Goal: Information Seeking & Learning: Find specific page/section

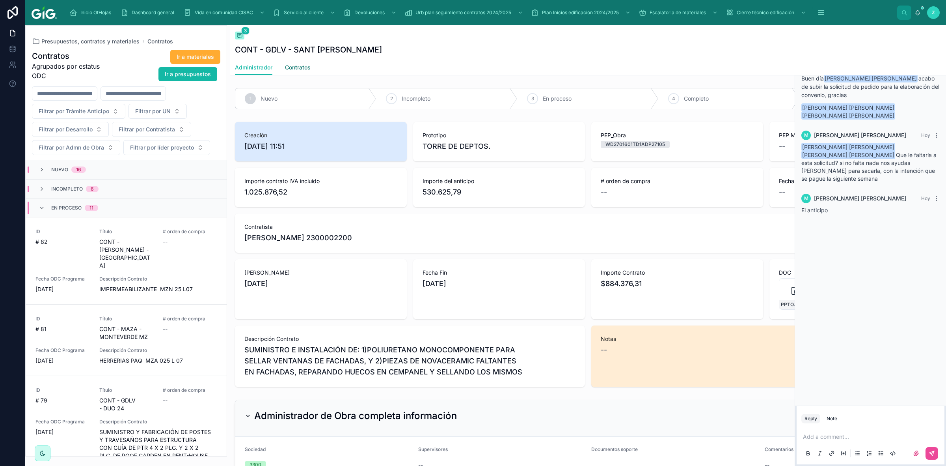
click at [310, 69] on span "Contratos" at bounding box center [298, 67] width 26 height 8
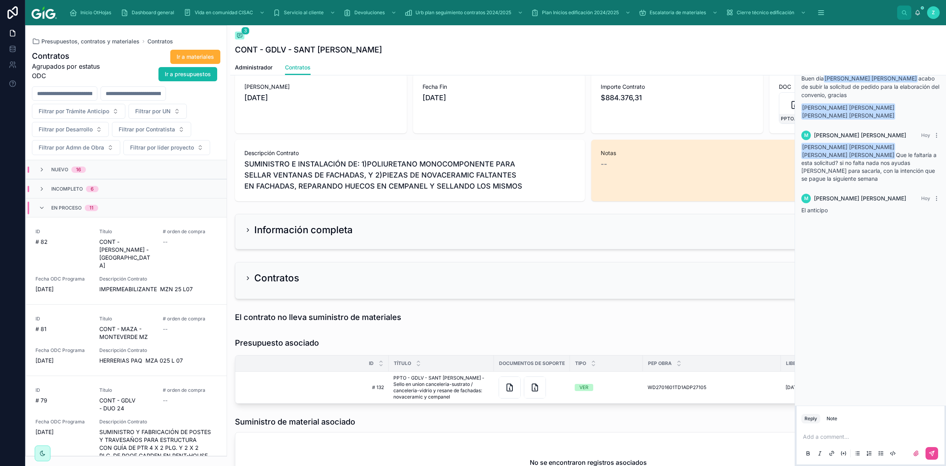
scroll to position [246, 0]
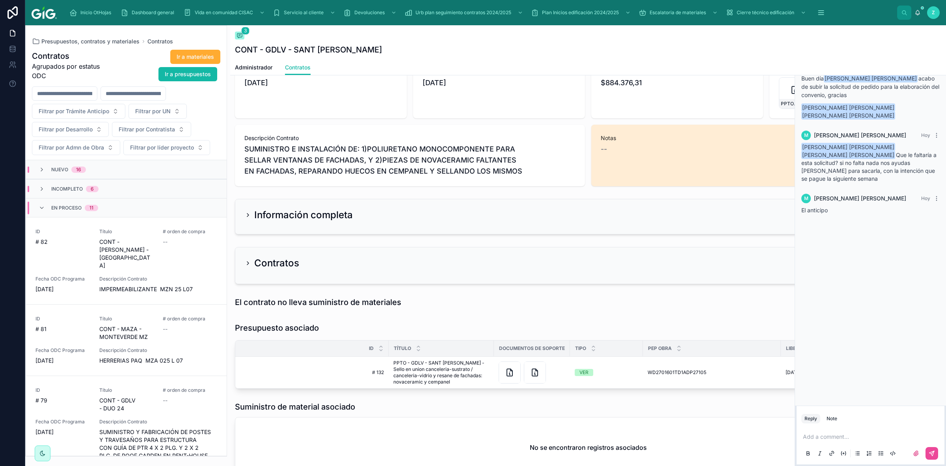
click at [315, 217] on h2 "Información completa" at bounding box center [303, 215] width 99 height 13
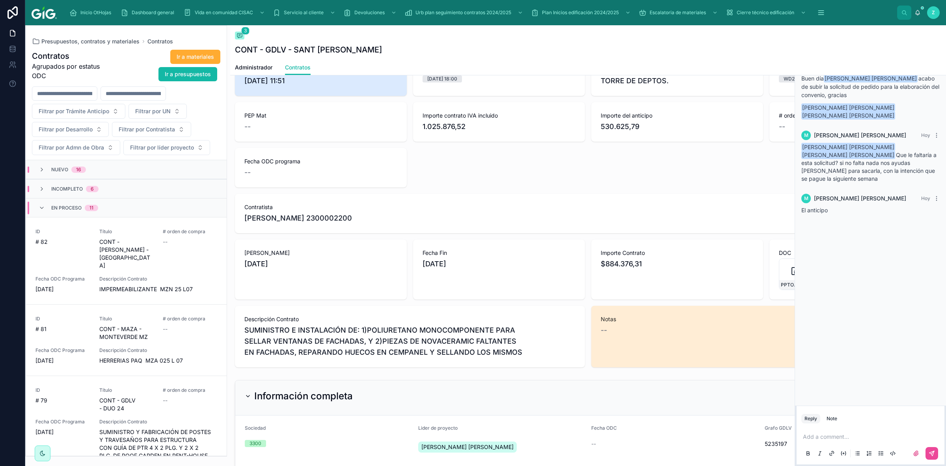
scroll to position [49, 0]
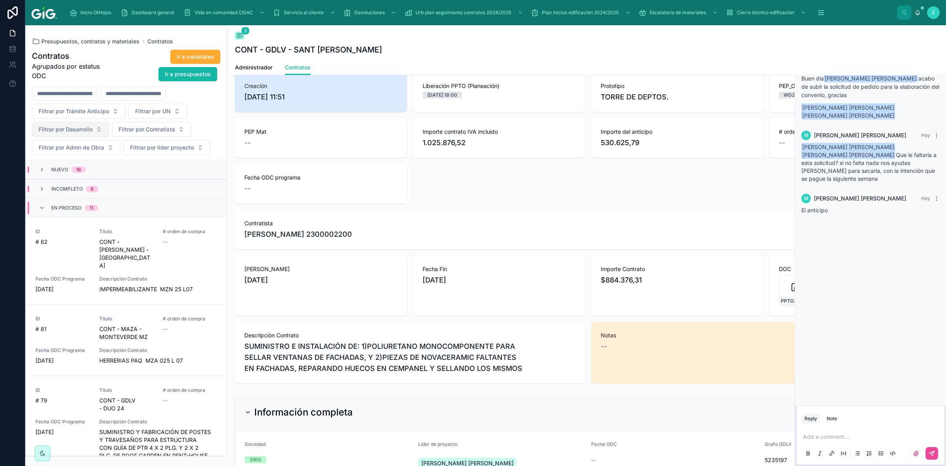
click at [87, 127] on span "Filtrar por Desarrollo" at bounding box center [66, 129] width 54 height 8
type input "****"
click at [54, 185] on span "SANT URIEL" at bounding box center [42, 187] width 32 height 8
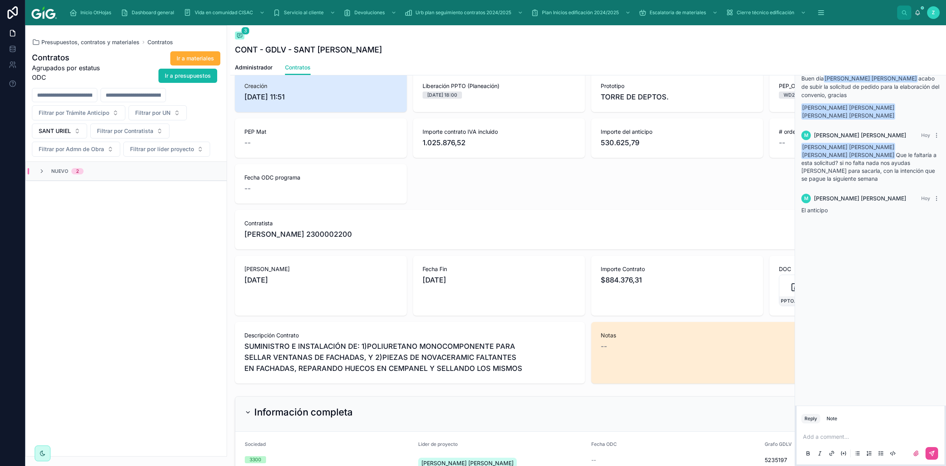
click at [54, 177] on div "Nuevo 2" at bounding box center [126, 171] width 201 height 19
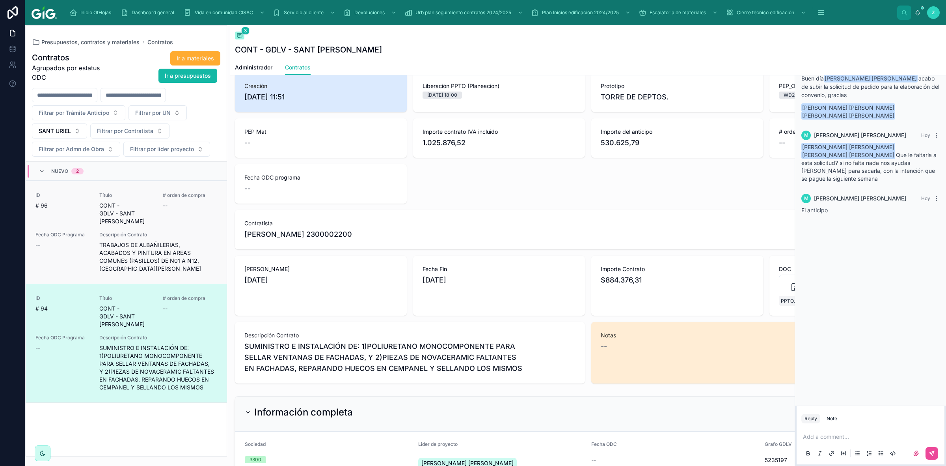
click at [162, 241] on span "TRABAJOS DE ALBAÑILERIAS, ACABADOS Y PINTURA EN AREAS COMUNES (PASILLOS) DE N01…" at bounding box center [158, 257] width 118 height 32
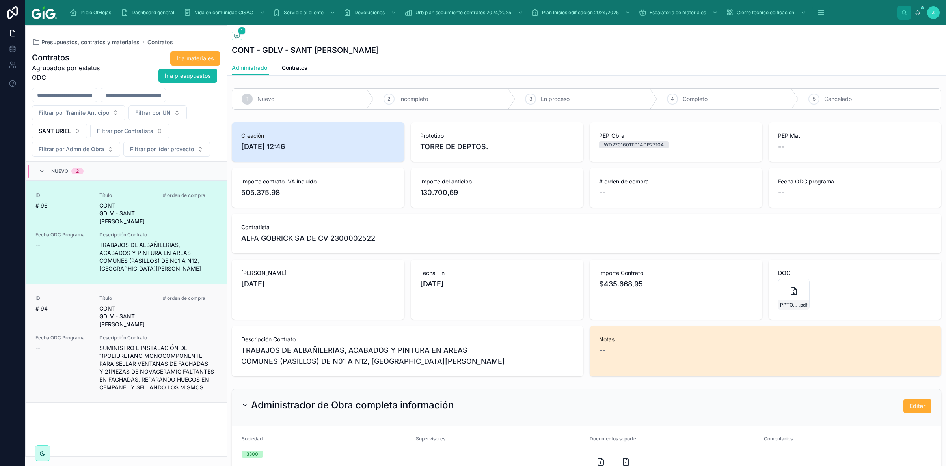
click at [177, 308] on div "ID # 94 Título CONT - GDLV - SANT [PERSON_NAME] # orden de compra -- Fecha ODC …" at bounding box center [126, 343] width 182 height 96
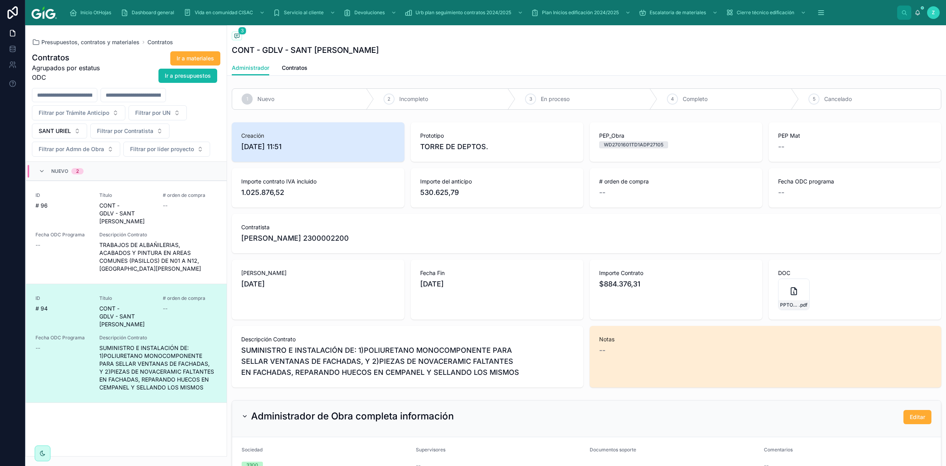
drag, startPoint x: 153, startPoint y: 221, endPoint x: 274, endPoint y: 252, distance: 125.5
click at [153, 221] on div "ID # 96 Título CONT - GDLV - SANT [PERSON_NAME] # orden de compra -- Fecha ODC …" at bounding box center [126, 232] width 182 height 80
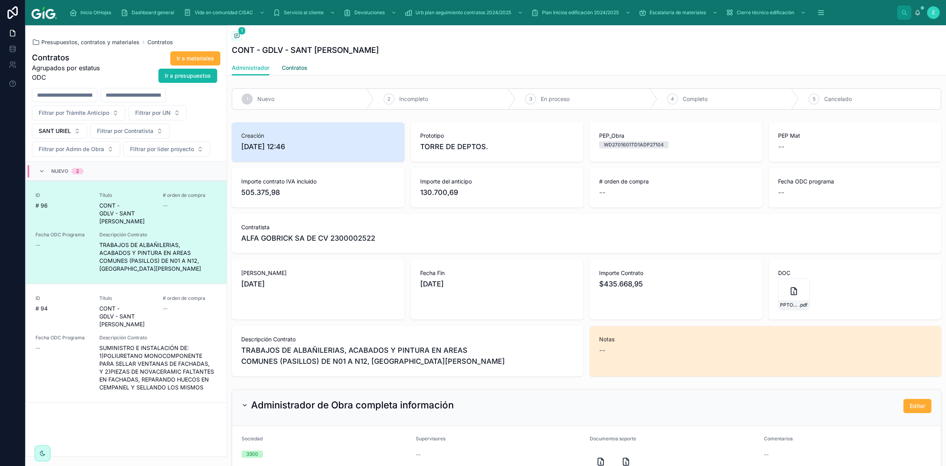
click at [298, 71] on span "Contratos" at bounding box center [295, 68] width 26 height 8
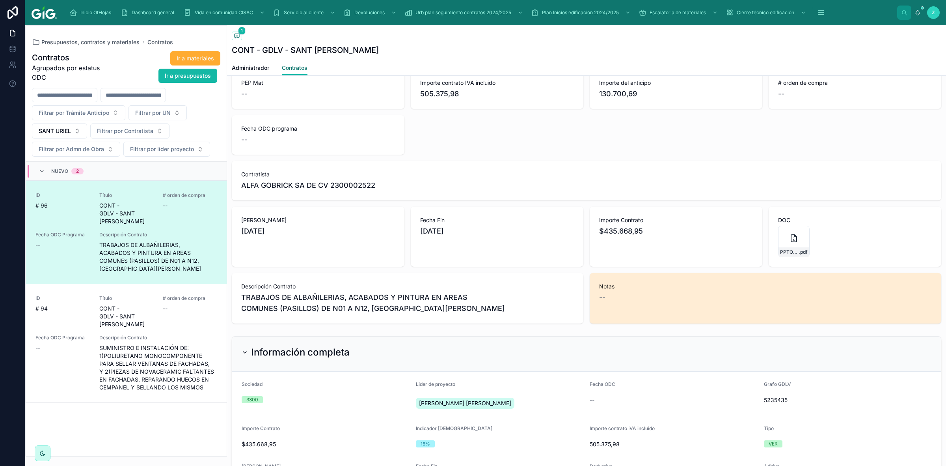
scroll to position [197, 0]
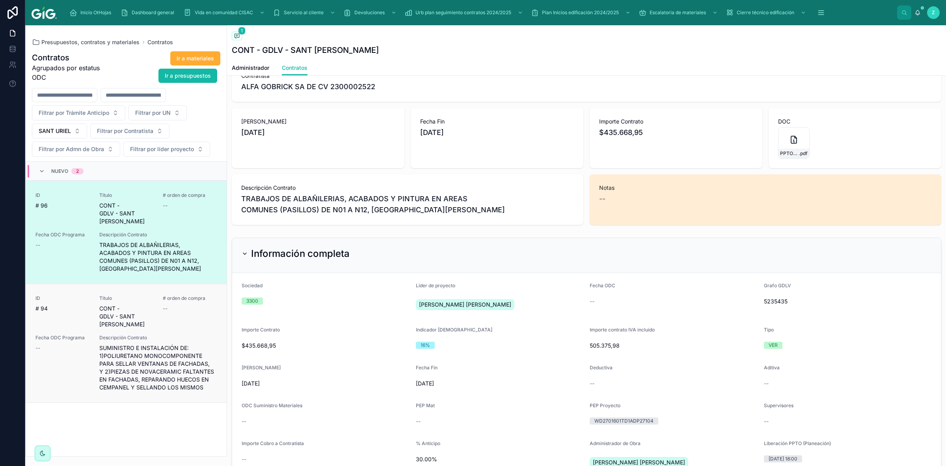
click at [148, 334] on span "Descripción Contrato" at bounding box center [158, 337] width 118 height 6
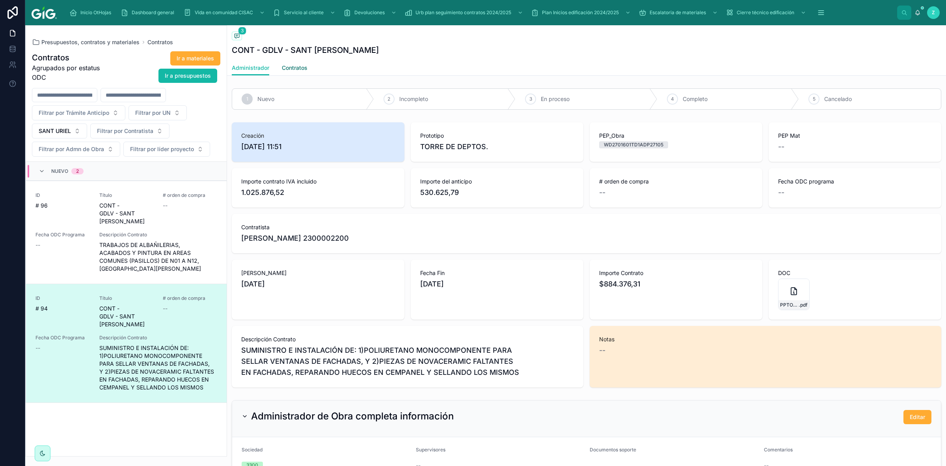
click at [295, 68] on span "Contratos" at bounding box center [295, 68] width 26 height 8
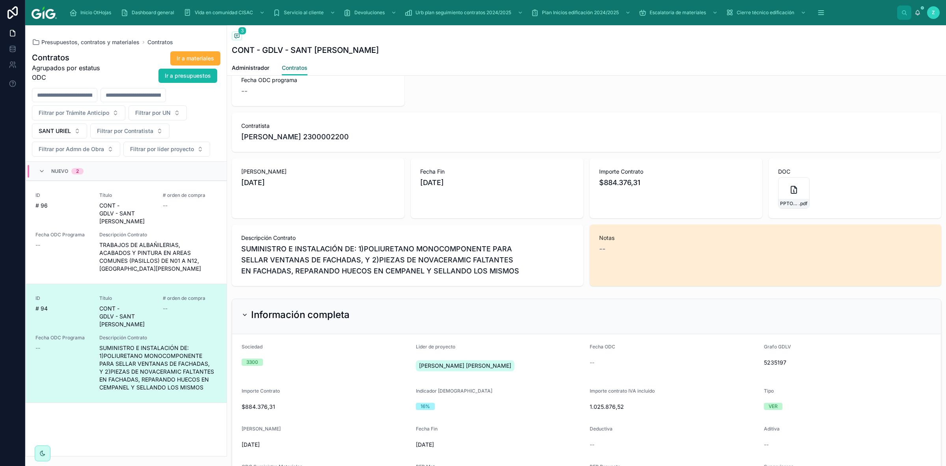
scroll to position [197, 0]
